Goal: Find specific page/section: Find specific page/section

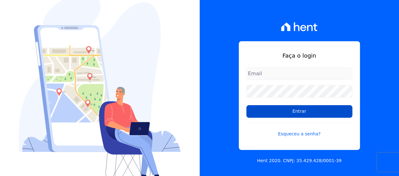
type input "loyane@jcrcob.com.br"
click at [296, 114] on input "Entrar" at bounding box center [300, 111] width 106 height 13
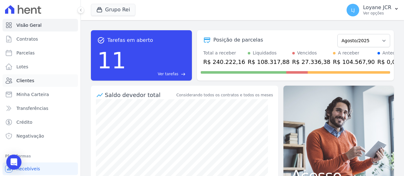
click at [20, 78] on span "Clientes" at bounding box center [25, 81] width 18 height 6
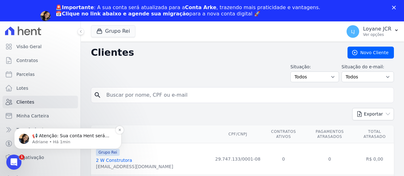
click at [91, 134] on p "📢 Atenção: Sua conta Hent será migrada para a Conta Arke! Estamos trazendo para…" at bounding box center [72, 136] width 81 height 6
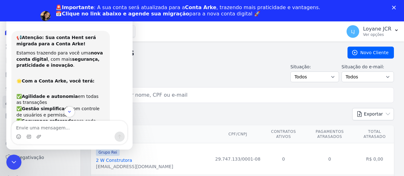
drag, startPoint x: 13, startPoint y: 161, endPoint x: 16, endPoint y: 157, distance: 5.2
click at [13, 161] on icon "Encerramento do Messenger da Intercom" at bounding box center [13, 162] width 8 height 8
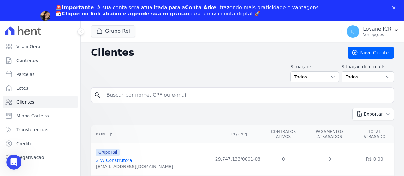
scroll to position [132, 0]
click at [163, 97] on input "search" at bounding box center [247, 95] width 289 height 13
type input "[PERSON_NAME] AMORIM RESD. AMAZONIA , Qd. 00001 , Lt. 003 - 16883 [DATE]"
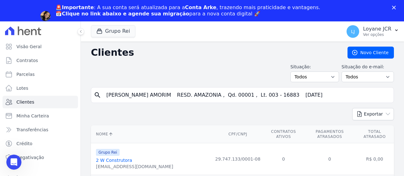
drag, startPoint x: 356, startPoint y: 92, endPoint x: -23, endPoint y: 98, distance: 379.5
click at [0, 98] on html "Visão Geral Contratos [GEOGRAPHIC_DATA] Lotes Clientes Minha Carteira Transferê…" at bounding box center [202, 99] width 404 height 198
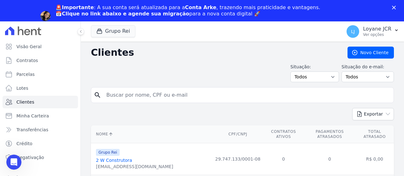
click at [147, 99] on input "search" at bounding box center [247, 95] width 289 height 13
paste input "[PERSON_NAME]"
type input "[PERSON_NAME]"
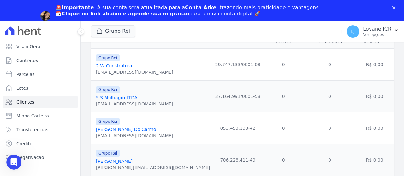
scroll to position [0, 0]
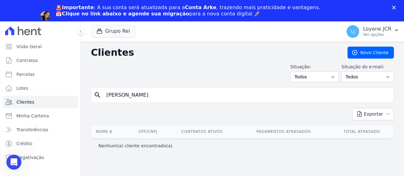
click at [283, 75] on div "Situação: Todos Adimplentes Inadimplentes Situação do e-mail: Todos Confirmado …" at bounding box center [242, 73] width 303 height 19
